Goal: Task Accomplishment & Management: Manage account settings

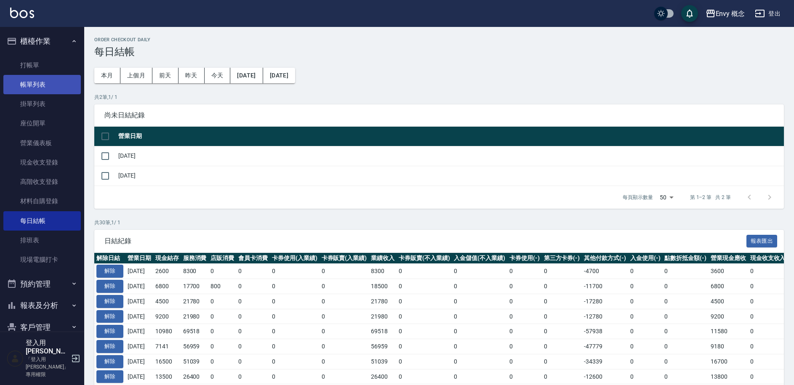
click at [47, 81] on link "帳單列表" at bounding box center [41, 84] width 77 height 19
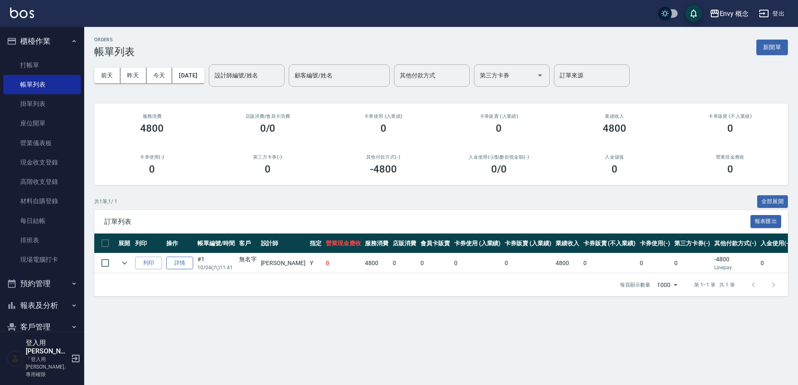
click at [185, 262] on link "詳情" at bounding box center [179, 263] width 27 height 13
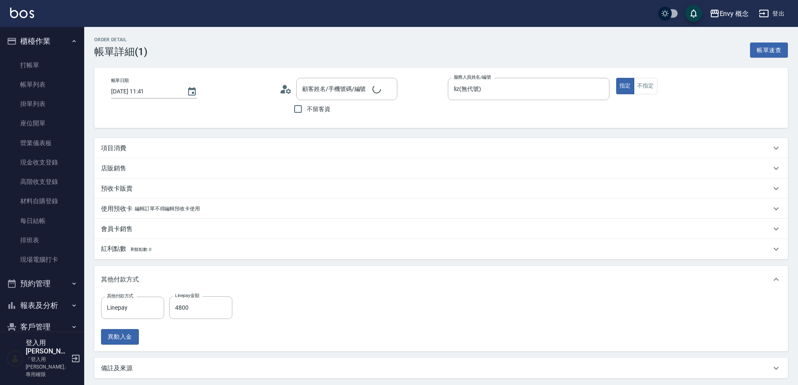
type input "2025/10/04 11:41"
type input "liz(無代號)"
click at [190, 95] on icon "Choose date, selected date is 2025-10-04" at bounding box center [192, 91] width 8 height 8
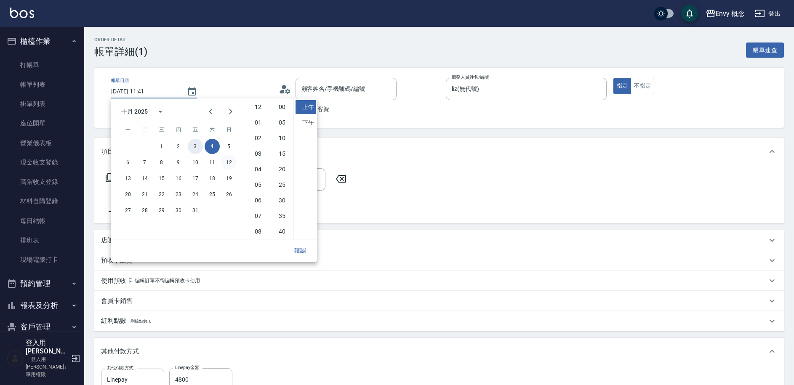
click at [200, 146] on button "3" at bounding box center [195, 146] width 15 height 15
type input "無名字/ /null"
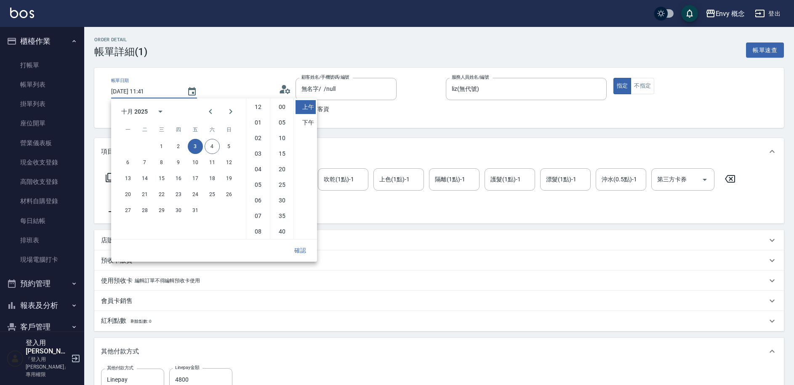
type input "2025/10/03 11:41"
type input "701 染髮(701)"
click at [303, 252] on button "確認" at bounding box center [300, 251] width 27 height 16
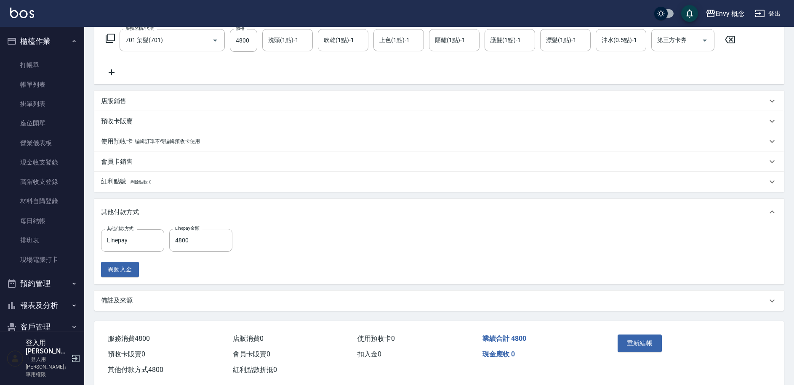
scroll to position [156, 0]
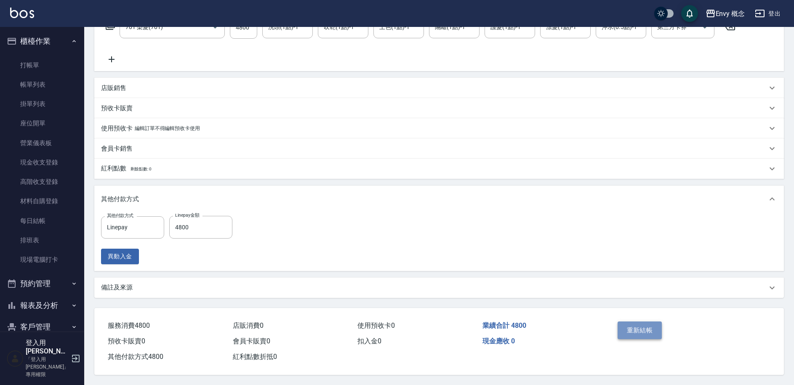
click at [630, 328] on button "重新結帳" at bounding box center [640, 331] width 45 height 18
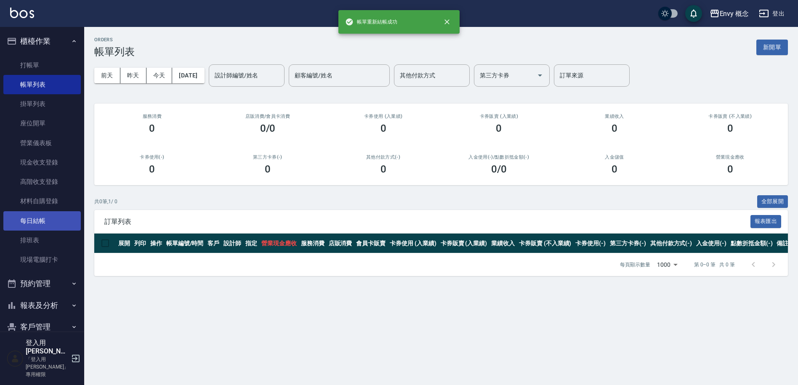
click at [44, 224] on link "每日結帳" at bounding box center [41, 220] width 77 height 19
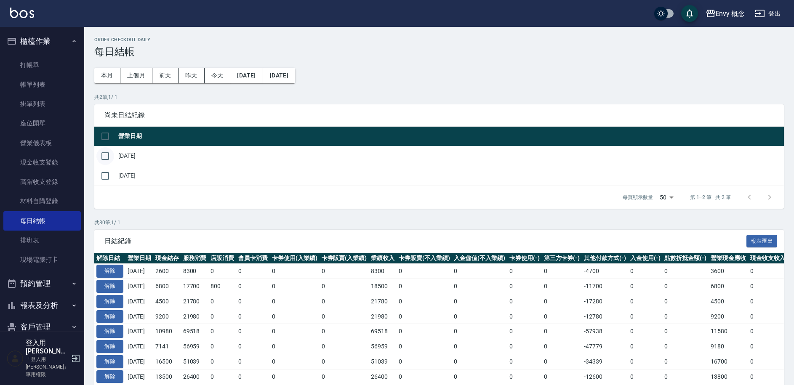
click at [107, 155] on input "checkbox" at bounding box center [105, 156] width 18 height 18
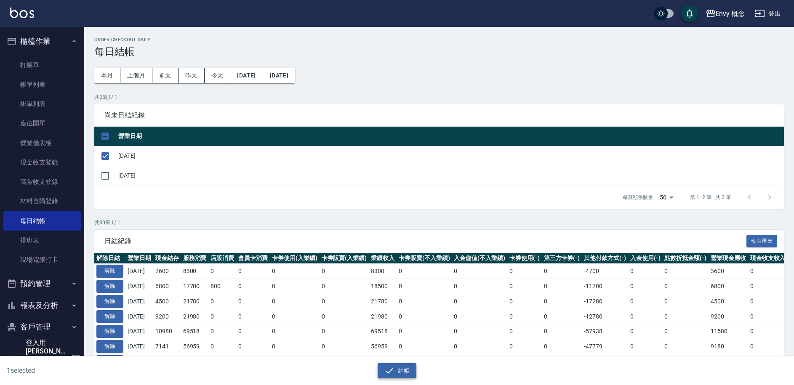
click at [405, 370] on button "結帳" at bounding box center [397, 371] width 39 height 16
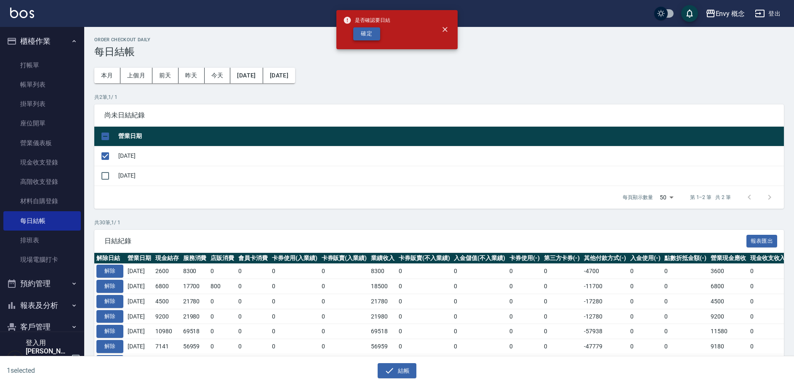
click at [367, 32] on button "確定" at bounding box center [366, 33] width 27 height 13
checkbox input "false"
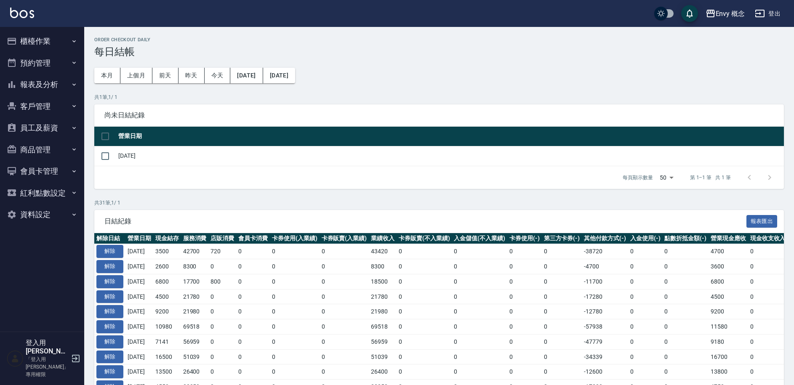
click at [36, 37] on button "櫃檯作業" at bounding box center [41, 41] width 77 height 22
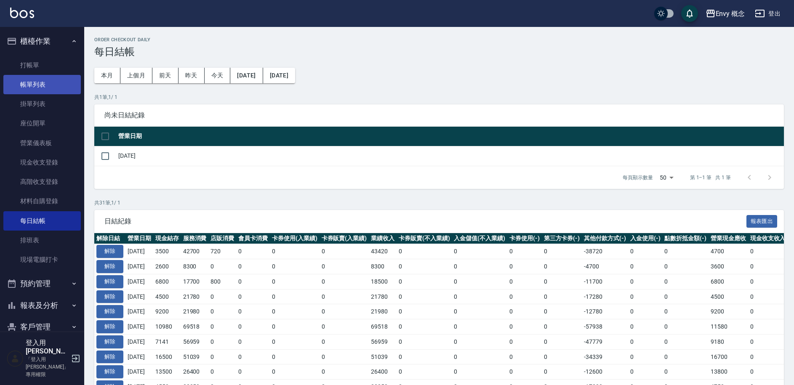
click at [50, 88] on link "帳單列表" at bounding box center [41, 84] width 77 height 19
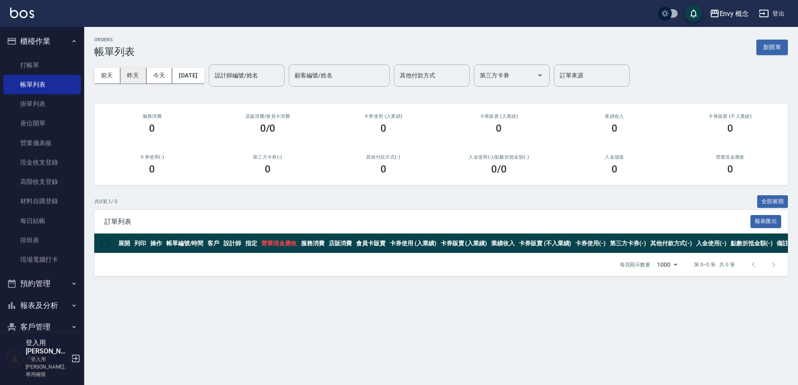
click at [135, 82] on button "昨天" at bounding box center [133, 76] width 26 height 16
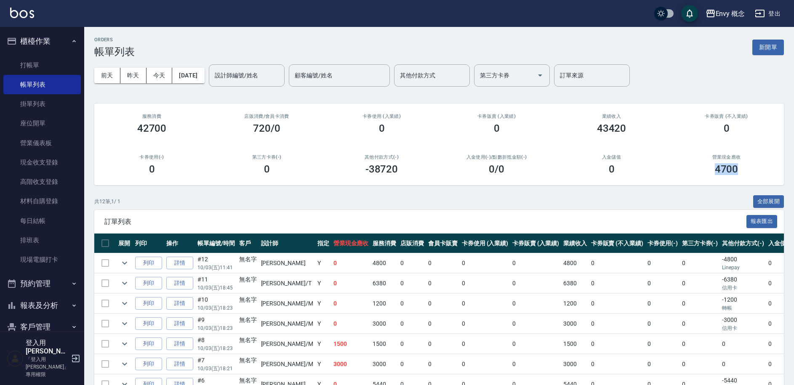
drag, startPoint x: 711, startPoint y: 170, endPoint x: 740, endPoint y: 173, distance: 29.6
click at [740, 173] on div "4700" at bounding box center [726, 169] width 95 height 12
click at [272, 187] on div "ORDERS 帳單列表 新開單 前天 昨天 今天 [DATE] 設計師編號/姓名 設計師編號/姓名 顧客編號/姓名 顧客編號/姓名 其他付款方式 其他付款方式…" at bounding box center [439, 278] width 710 height 502
click at [51, 168] on link "現金收支登錄" at bounding box center [41, 162] width 77 height 19
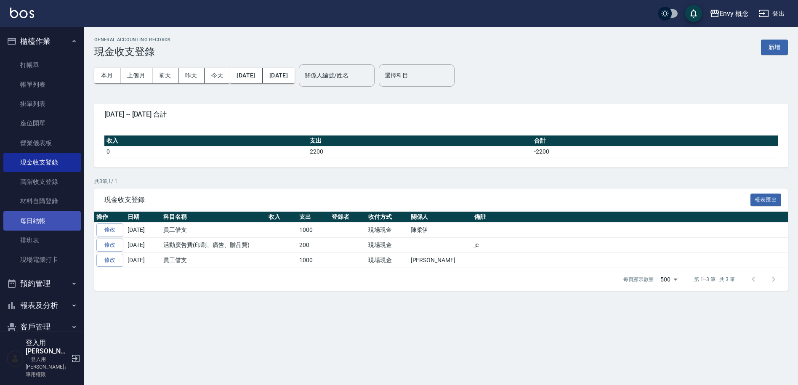
click at [42, 226] on link "每日結帳" at bounding box center [41, 220] width 77 height 19
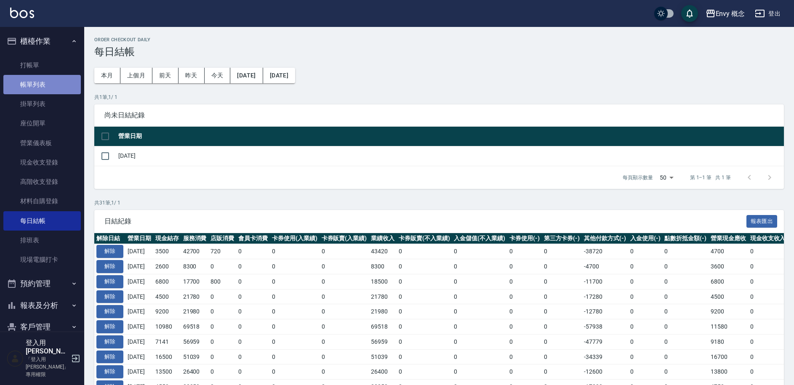
click at [59, 88] on link "帳單列表" at bounding box center [41, 84] width 77 height 19
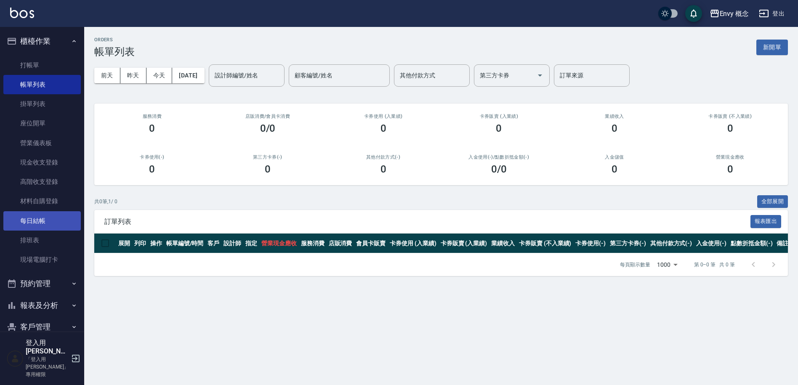
click at [52, 227] on link "每日結帳" at bounding box center [41, 220] width 77 height 19
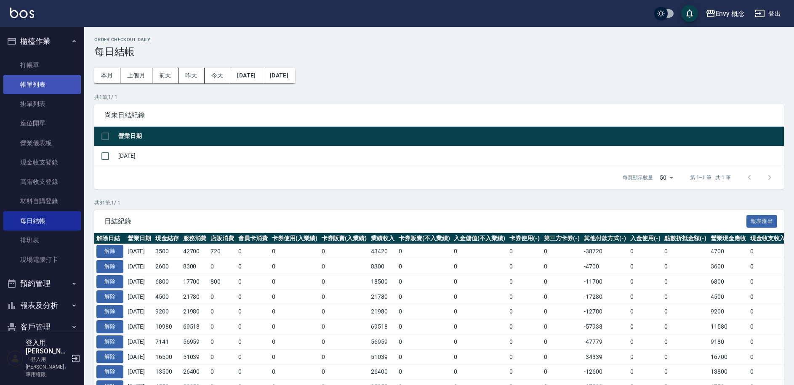
click at [56, 88] on link "帳單列表" at bounding box center [41, 84] width 77 height 19
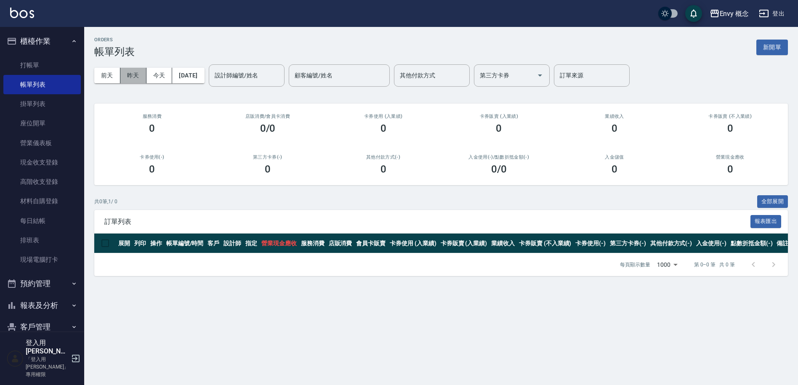
click at [138, 76] on button "昨天" at bounding box center [133, 76] width 26 height 16
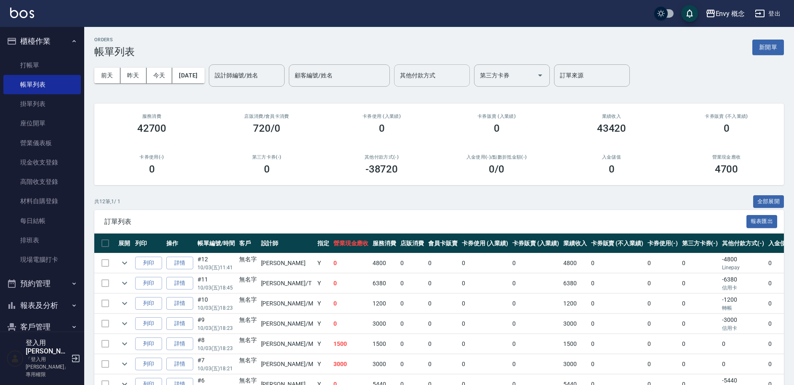
click at [456, 73] on input "其他付款方式" at bounding box center [432, 75] width 68 height 15
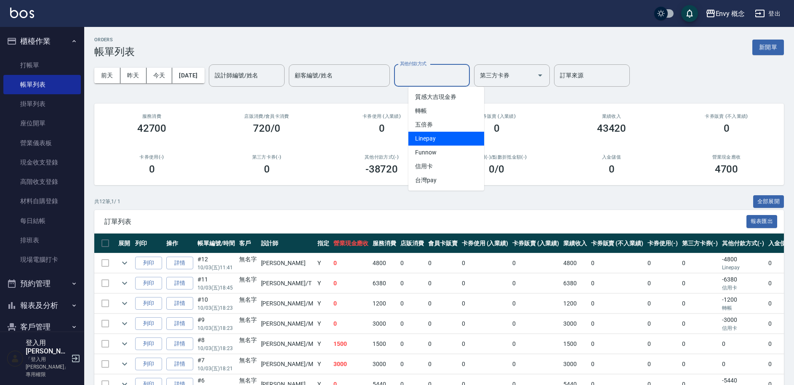
click at [447, 141] on span "Linepay" at bounding box center [446, 139] width 76 height 14
type input "Linepay"
